Goal: Register for event/course

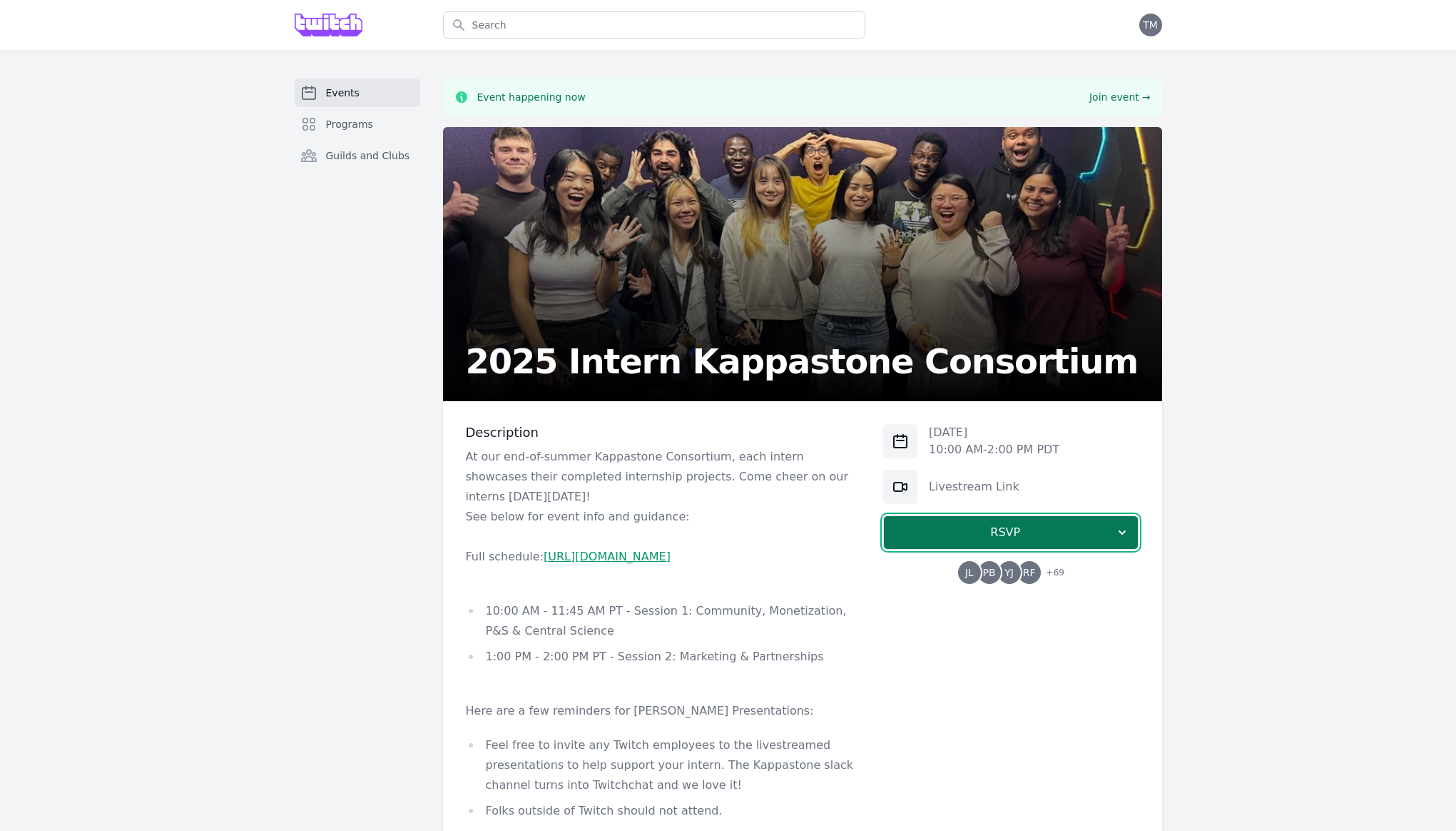
click at [966, 528] on span "RSVP" at bounding box center [1005, 532] width 220 height 17
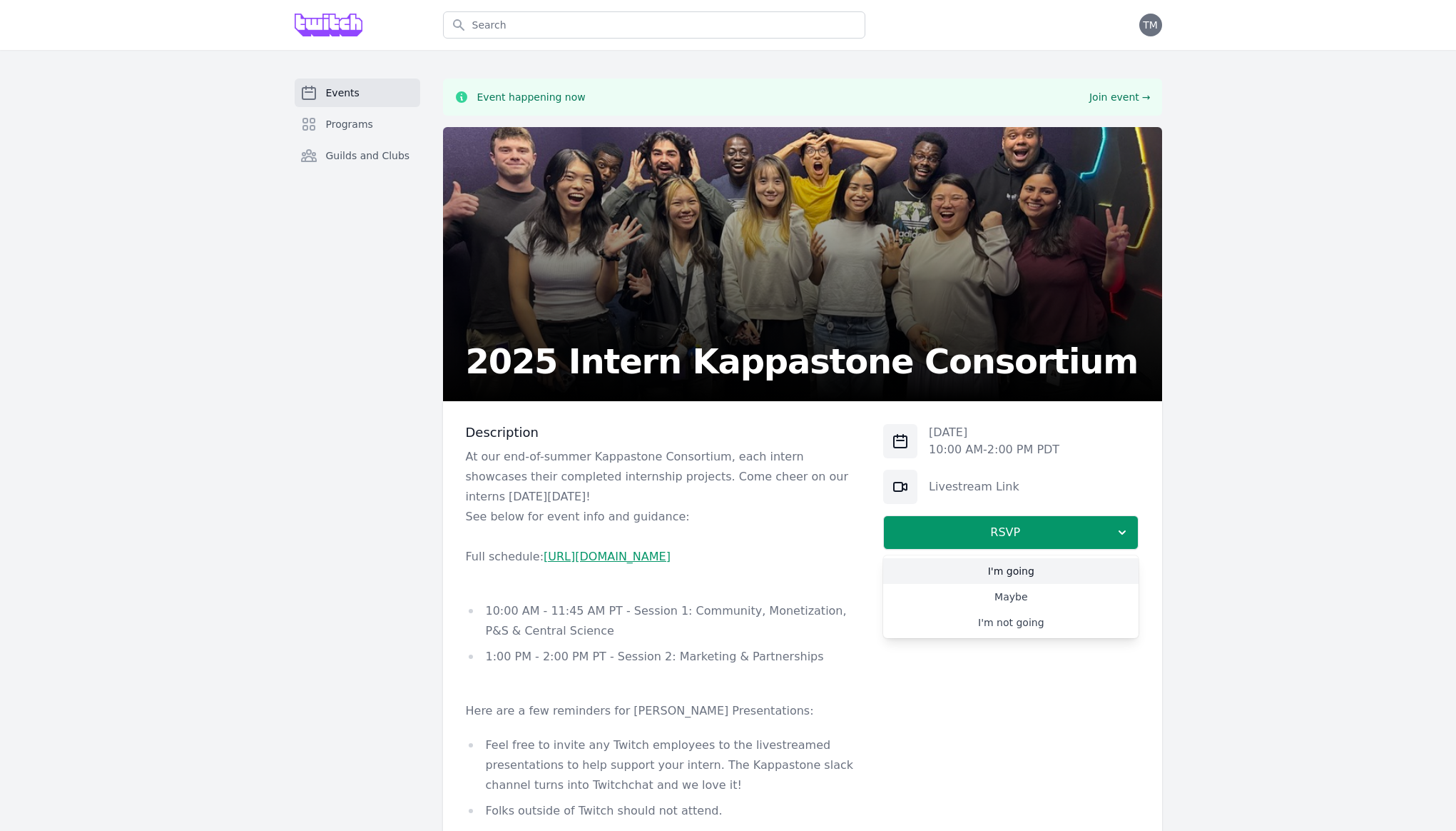
click at [1006, 568] on link "I'm going" at bounding box center [1010, 570] width 256 height 26
click at [957, 488] on link "Livestream Link" at bounding box center [973, 486] width 90 height 13
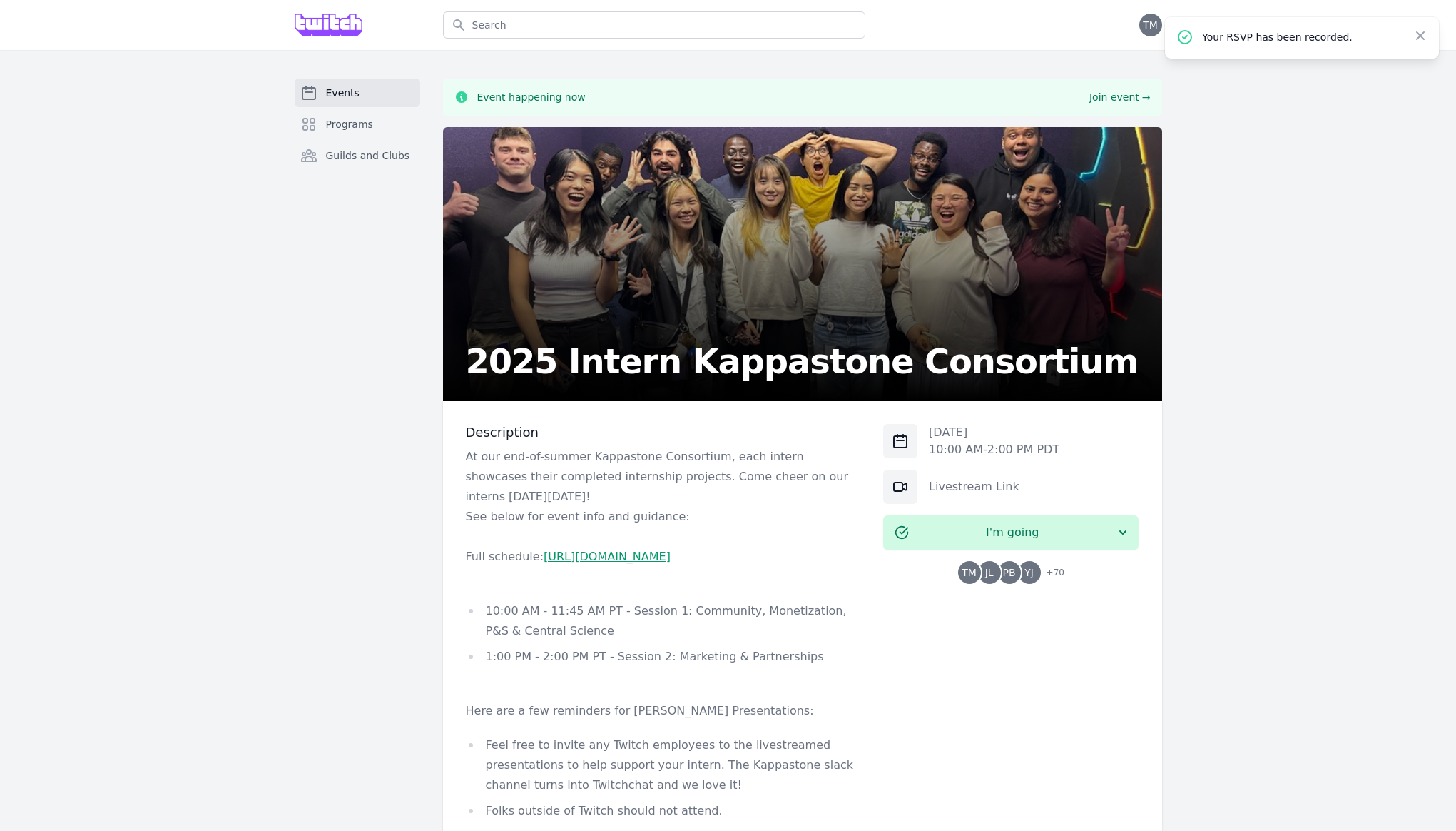
click at [348, 313] on div "Events Programs Guilds and Clubs" at bounding box center [357, 634] width 125 height 1111
click at [374, 284] on div "Events Programs Guilds and Clubs" at bounding box center [357, 634] width 125 height 1111
click at [299, 278] on div "Events Programs Guilds and Clubs" at bounding box center [357, 634] width 125 height 1111
click at [378, 272] on div "Events Programs Guilds and Clubs" at bounding box center [357, 634] width 125 height 1111
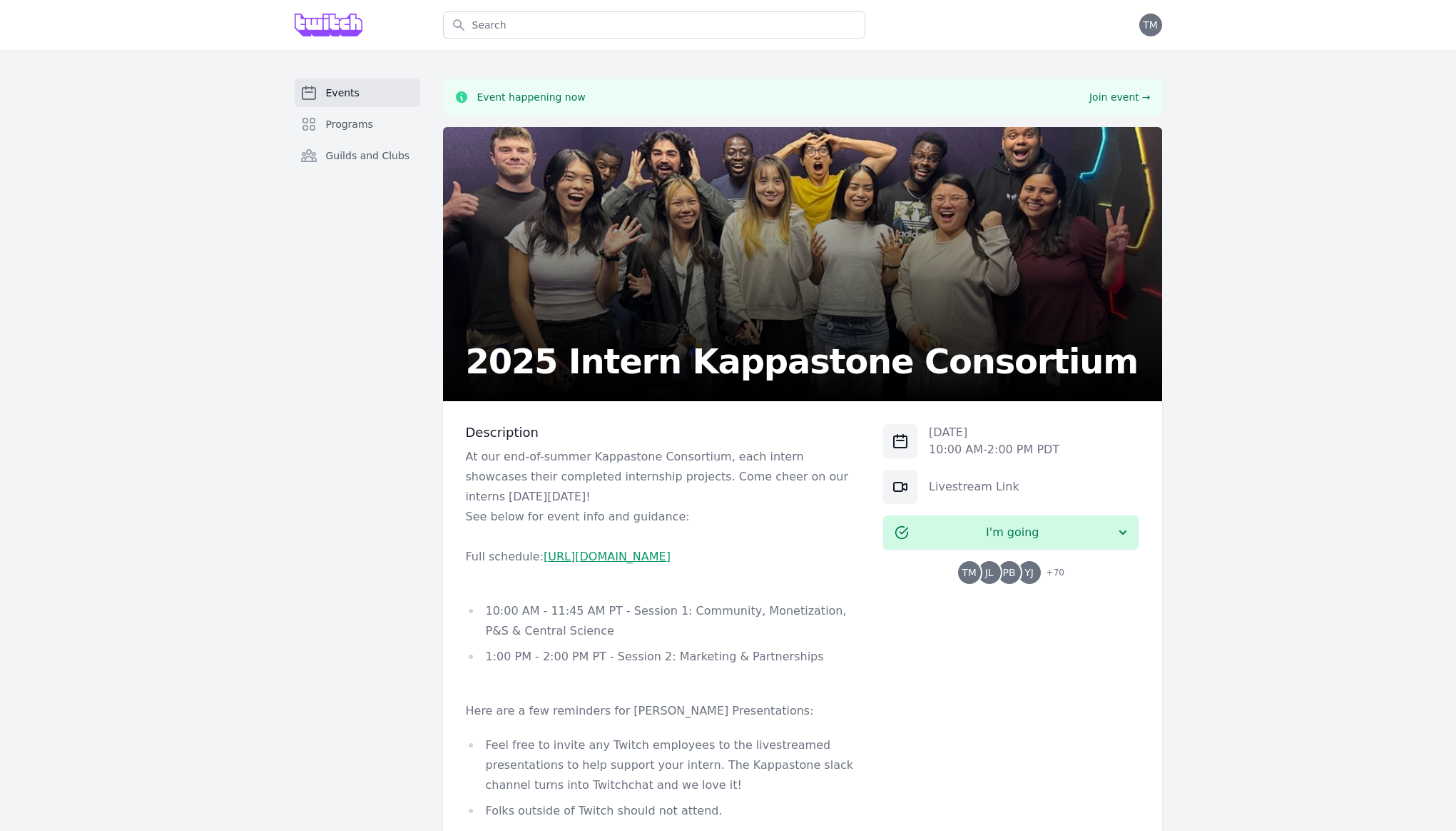
click at [378, 272] on div "Events Programs Guilds and Clubs" at bounding box center [357, 634] width 125 height 1111
click at [633, 559] on link "[URL][DOMAIN_NAME]" at bounding box center [607, 556] width 127 height 13
